Goal: Task Accomplishment & Management: Manage account settings

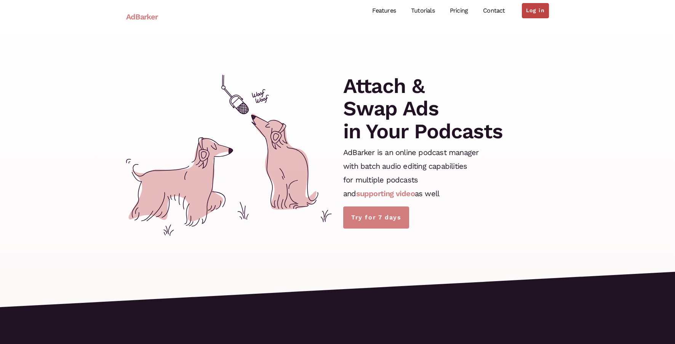
click at [540, 16] on link "Log in" at bounding box center [535, 10] width 27 height 15
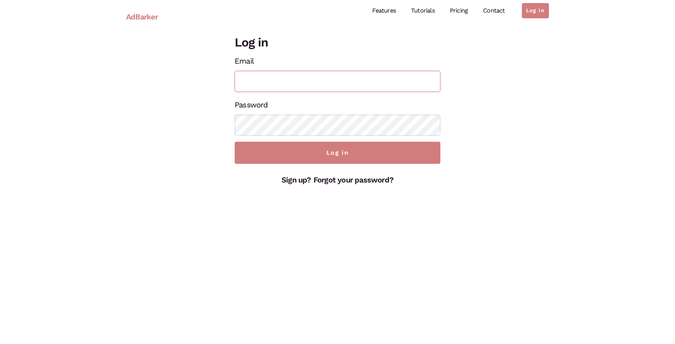
click at [340, 85] on input "Email" at bounding box center [338, 81] width 206 height 21
type input "[EMAIL_ADDRESS][DOMAIN_NAME]"
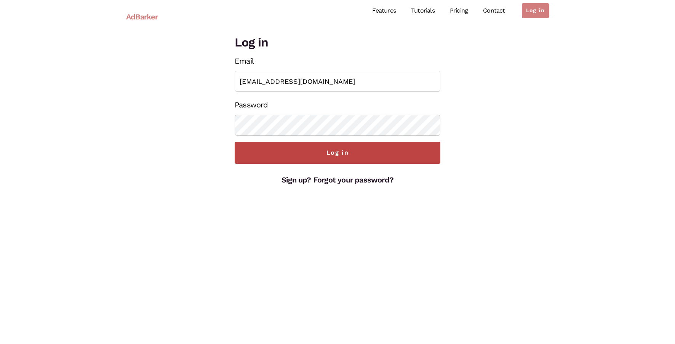
click at [347, 161] on input "Log in" at bounding box center [338, 153] width 206 height 22
